Goal: Use online tool/utility: Utilize a website feature to perform a specific function

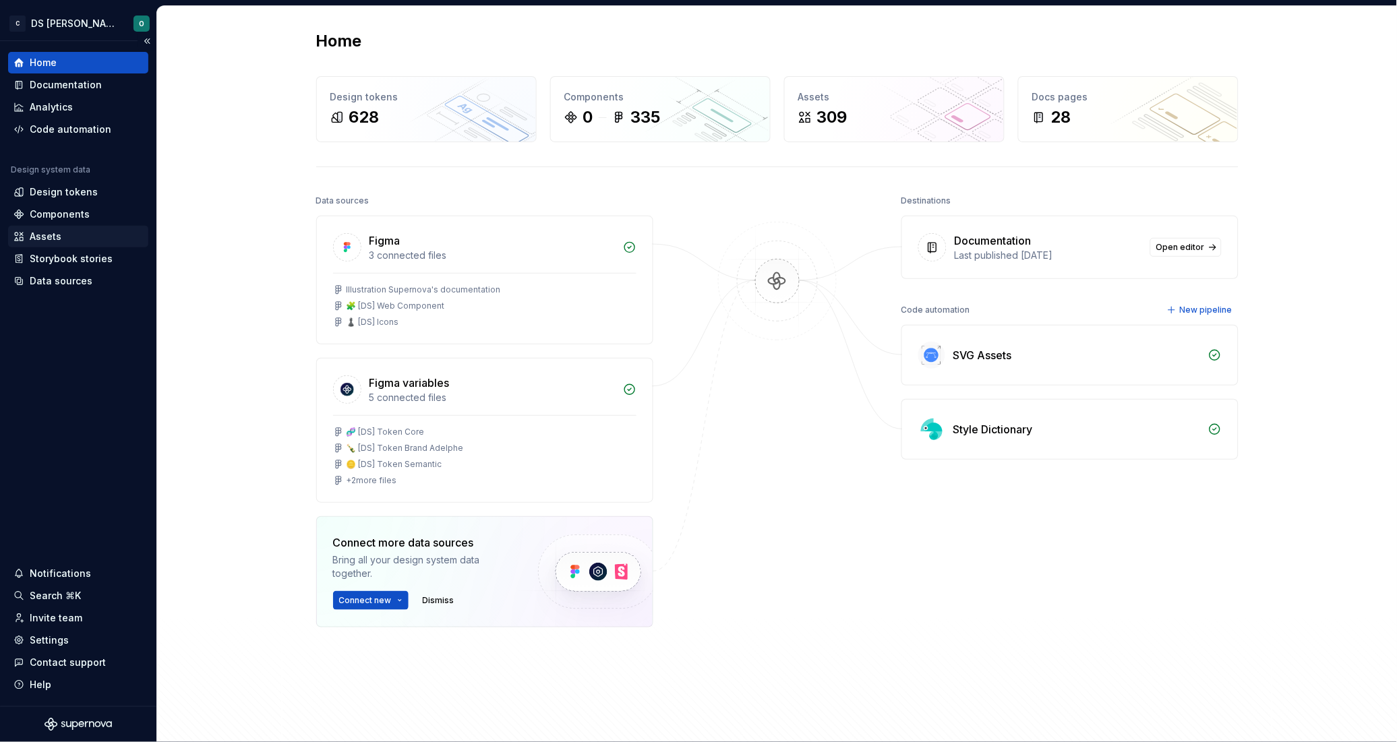
click at [42, 237] on div "Assets" at bounding box center [46, 236] width 32 height 13
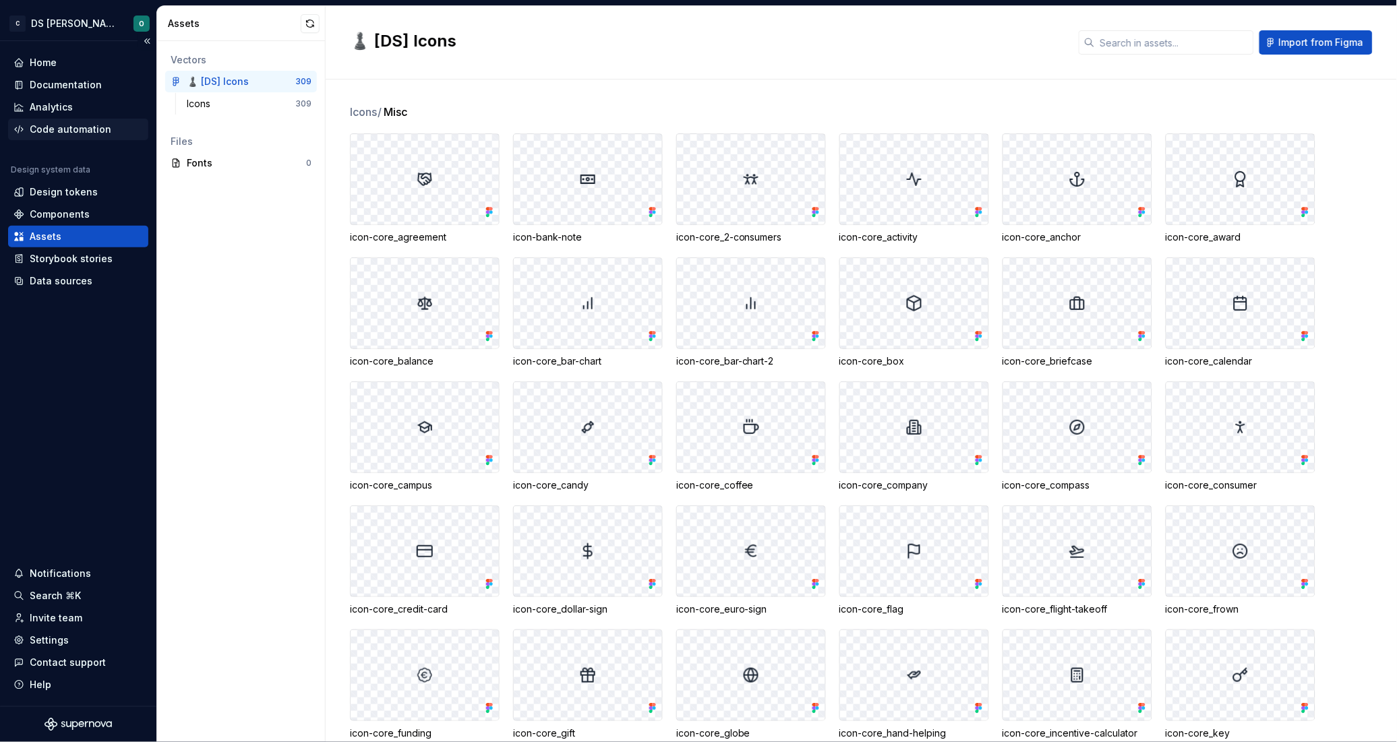
click at [62, 123] on div "Code automation" at bounding box center [71, 129] width 82 height 13
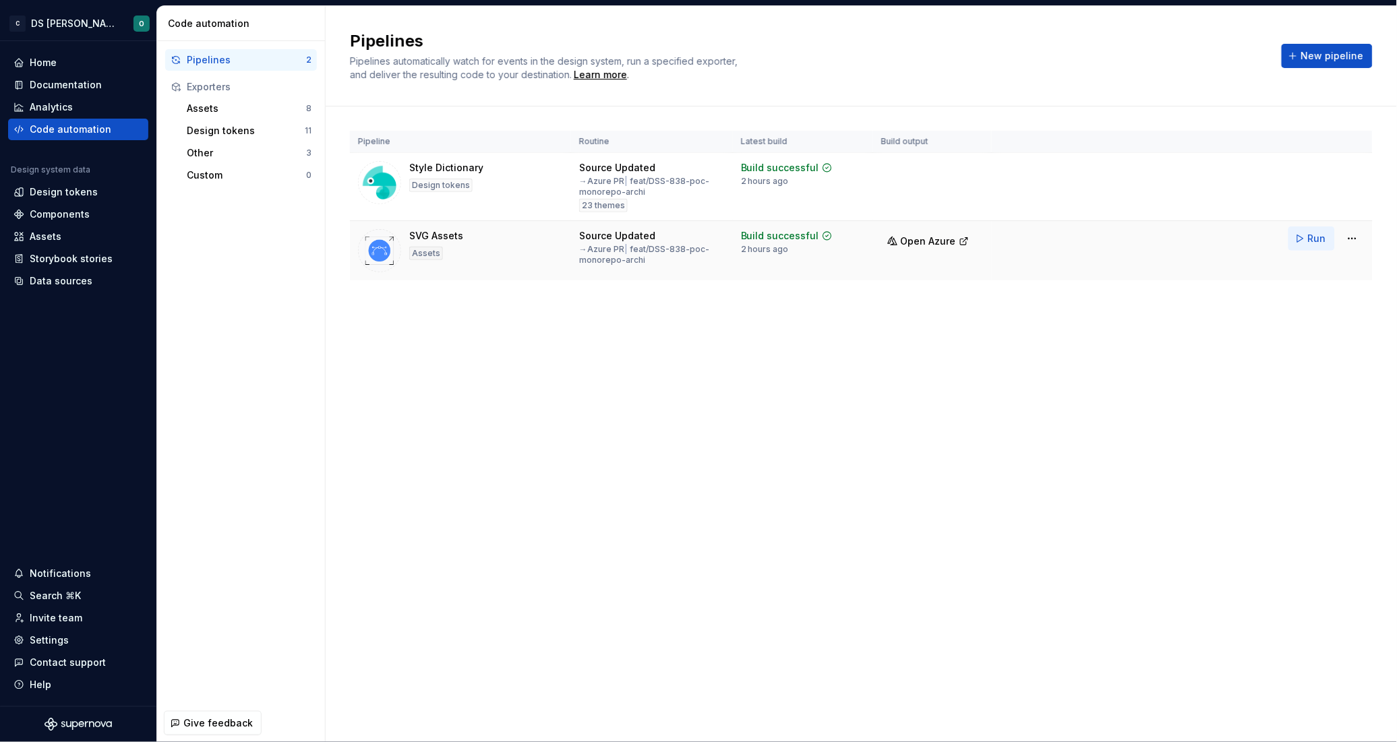
click at [1299, 239] on button "Run" at bounding box center [1311, 238] width 47 height 24
